Goal: Task Accomplishment & Management: Use online tool/utility

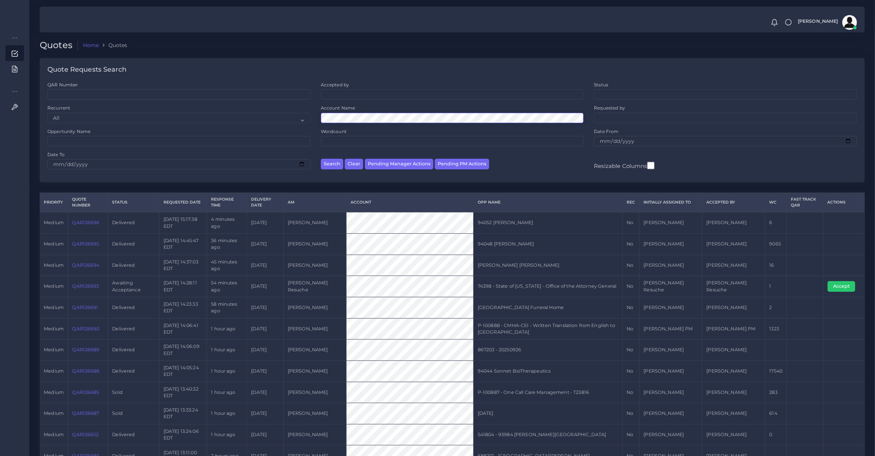
click at [321, 159] on button "Search" at bounding box center [332, 164] width 22 height 11
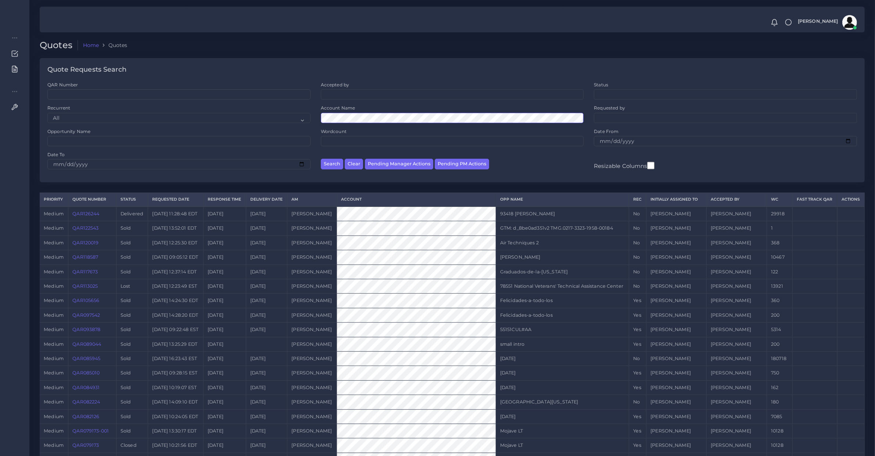
click at [321, 159] on button "Search" at bounding box center [332, 164] width 22 height 11
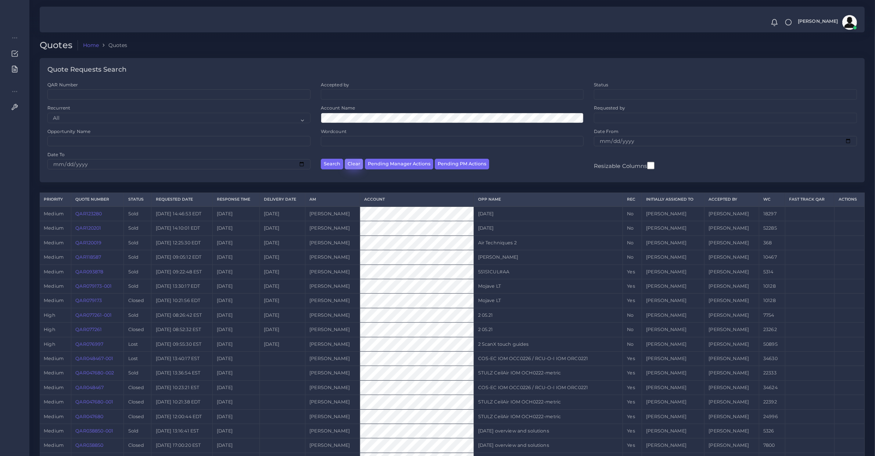
click at [352, 164] on button "Clear" at bounding box center [354, 164] width 18 height 11
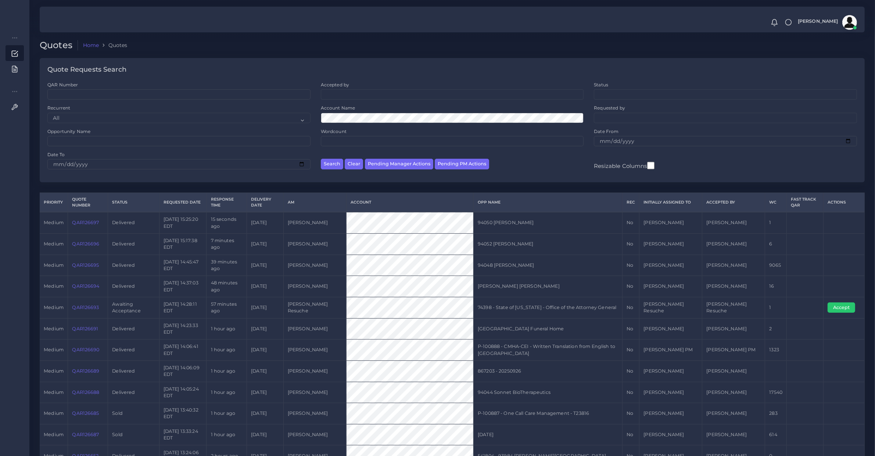
click at [333, 96] on ul at bounding box center [452, 94] width 262 height 8
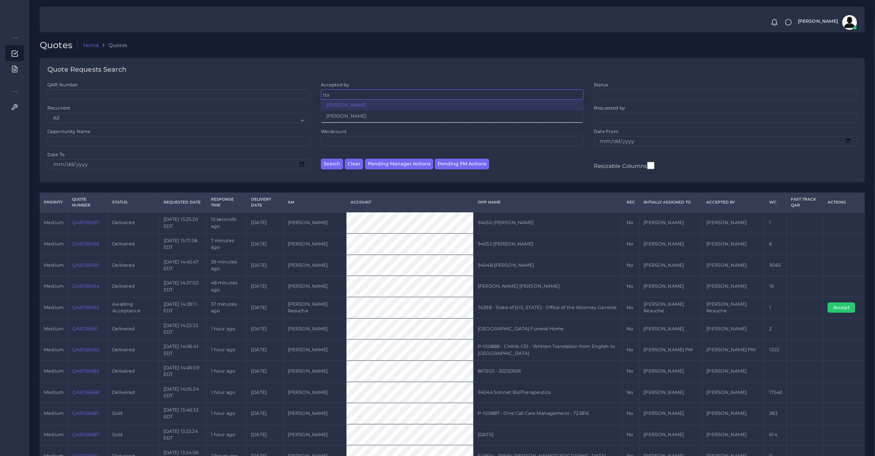
type input "tta"
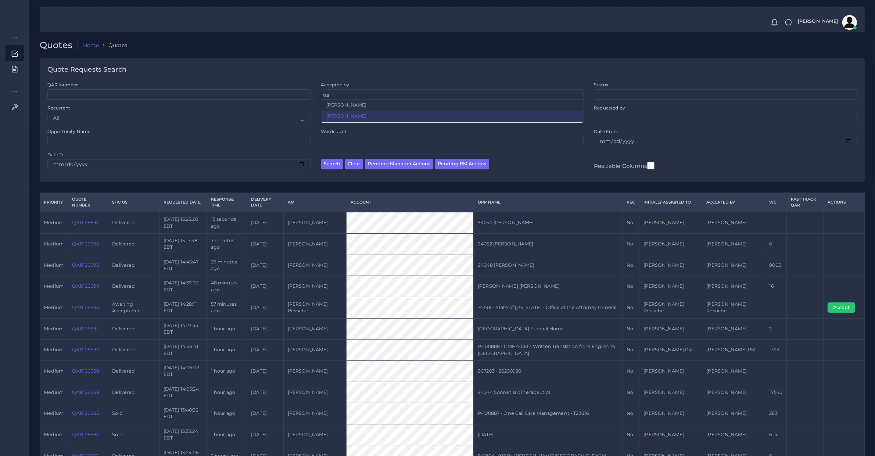
select select "ec861b7b-650a-131b-9f23-6026f33dfb44"
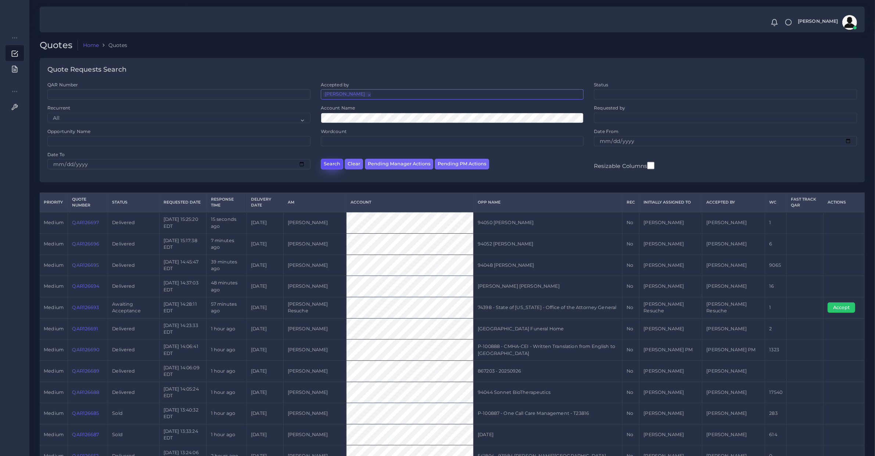
click at [337, 164] on button "Search" at bounding box center [332, 164] width 22 height 11
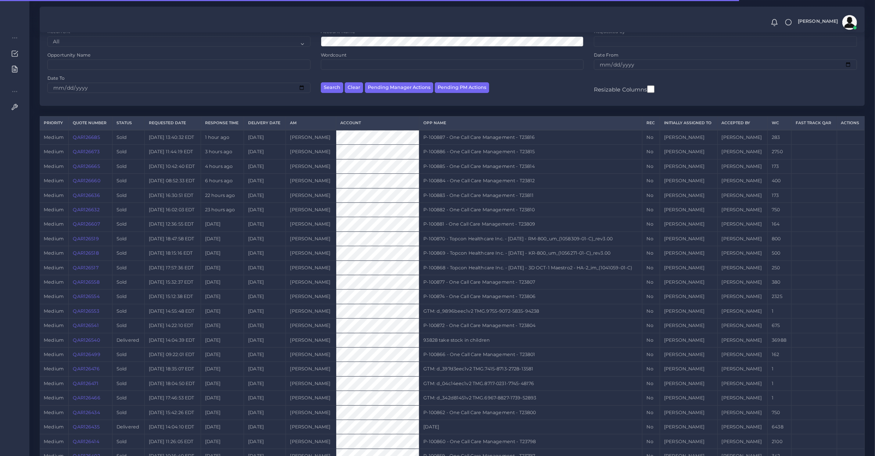
scroll to position [232, 0]
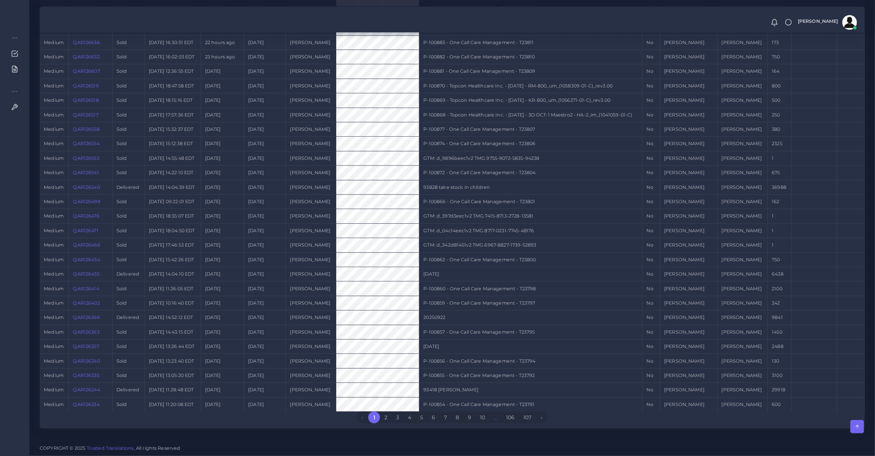
click at [87, 388] on link "QAR126244" at bounding box center [86, 390] width 27 height 6
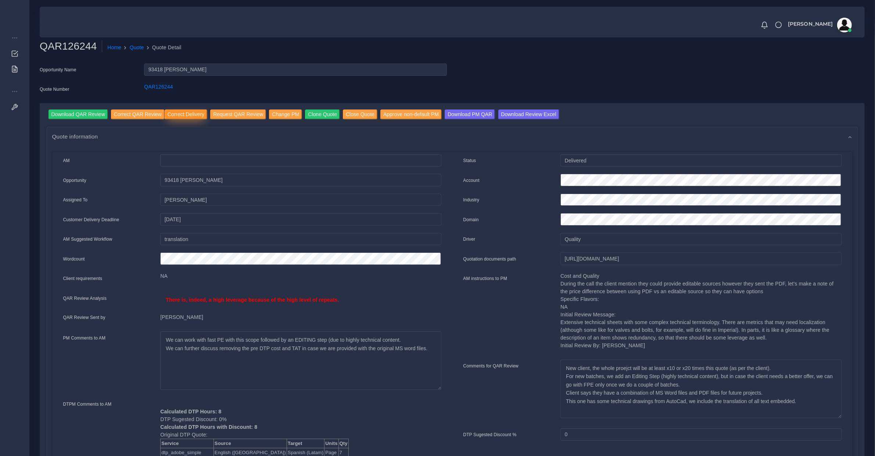
click at [177, 114] on input "Correct Delivery" at bounding box center [186, 115] width 43 height 10
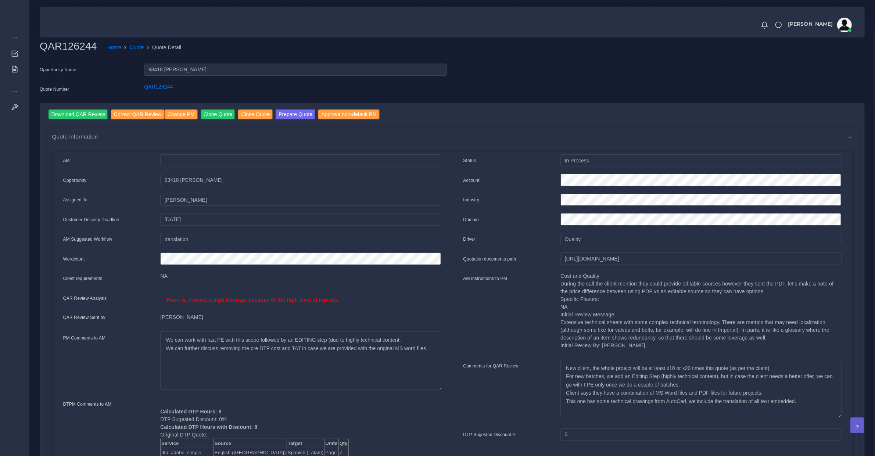
click at [224, 306] on div "AM Opportunity NA Qty" at bounding box center [252, 326] width 400 height 344
drag, startPoint x: 273, startPoint y: 111, endPoint x: 247, endPoint y: 124, distance: 29.1
click at [276, 111] on button "Prepare Quote" at bounding box center [296, 115] width 40 height 10
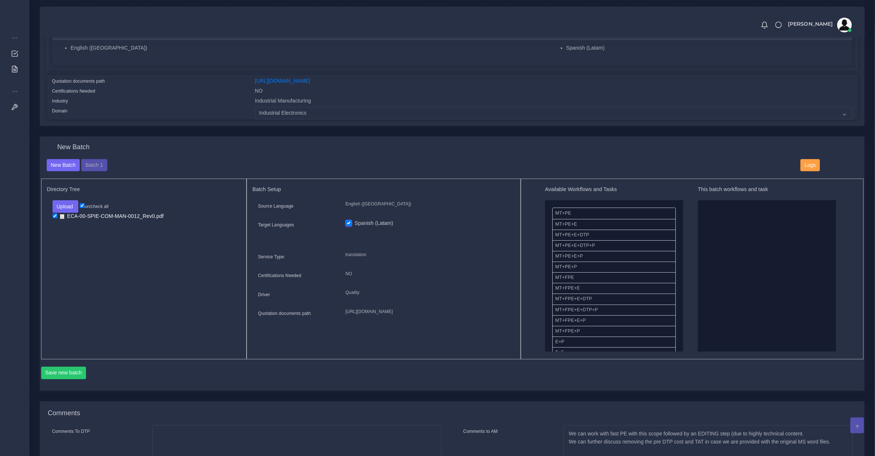
scroll to position [230, 0]
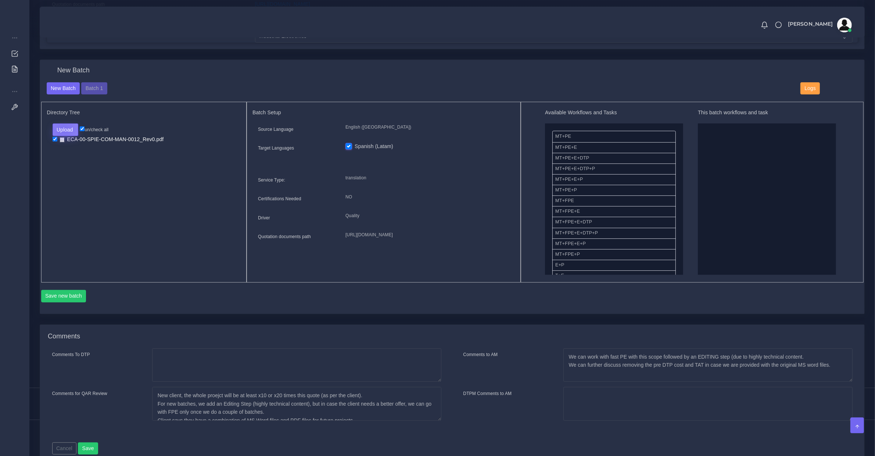
click at [63, 129] on button "Upload" at bounding box center [66, 129] width 26 height 12
click at [93, 92] on button "Batch 1" at bounding box center [94, 88] width 26 height 12
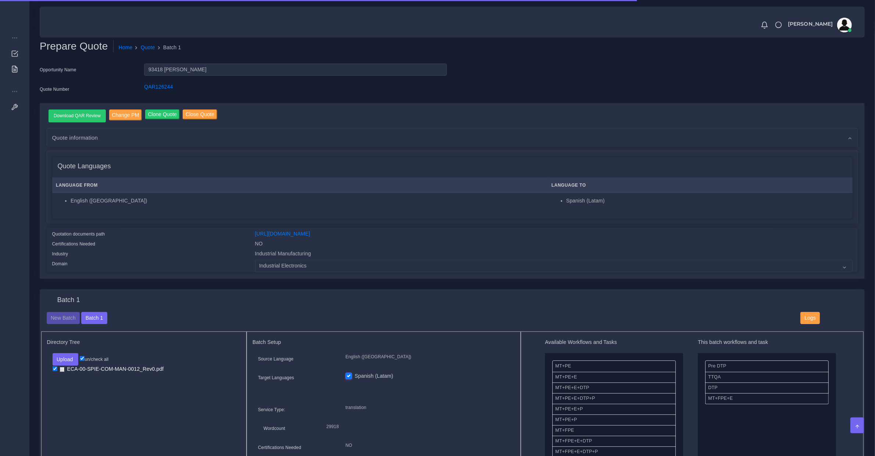
scroll to position [383, 0]
